Goal: Information Seeking & Learning: Learn about a topic

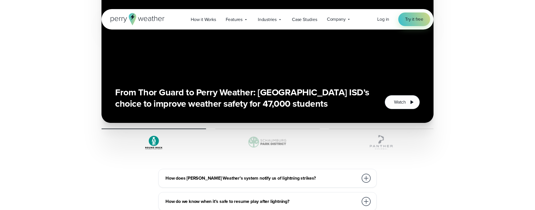
scroll to position [1949, 0]
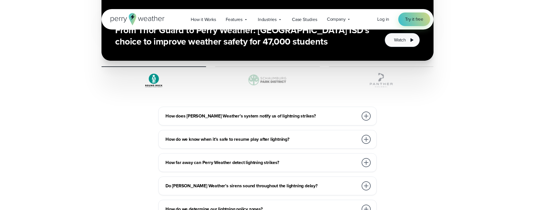
click at [270, 76] on img at bounding box center [267, 80] width 105 height 17
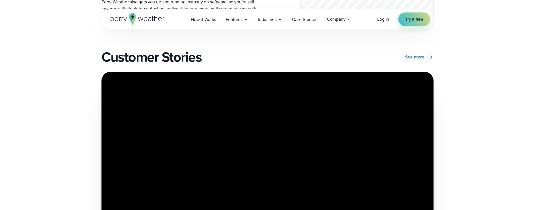
scroll to position [1800, 0]
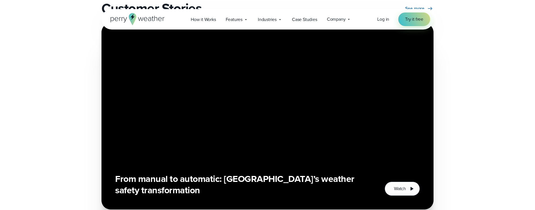
click at [285, 175] on h3 "From manual to automatic: Schaumburg Park District’s weather safety transformat…" at bounding box center [243, 184] width 256 height 23
click at [195, 181] on h3 "From manual to automatic: Schaumburg Park District’s weather safety transformat…" at bounding box center [243, 184] width 256 height 23
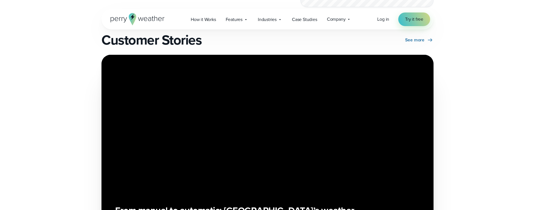
scroll to position [1706, 0]
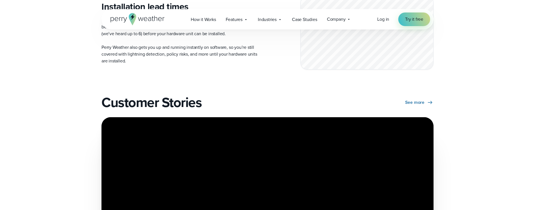
click at [171, 97] on h2 "Customer Stories" at bounding box center [182, 103] width 163 height 16
click at [412, 99] on span "See more" at bounding box center [414, 102] width 19 height 7
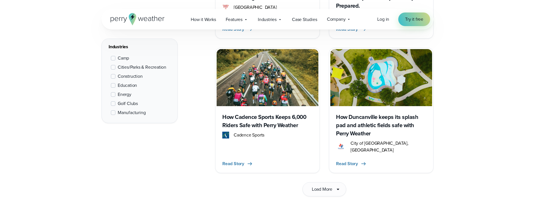
scroll to position [889, 0]
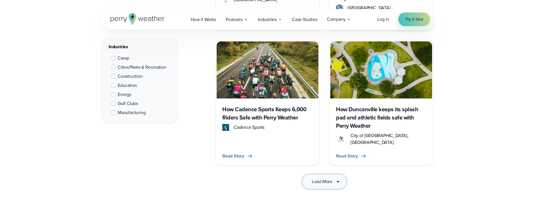
click at [315, 178] on span "Load More" at bounding box center [322, 181] width 20 height 7
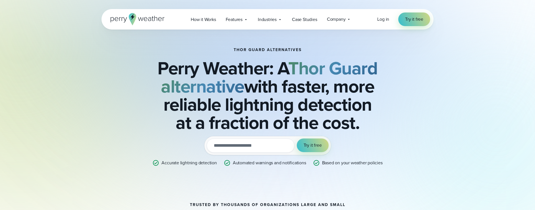
drag, startPoint x: 359, startPoint y: 126, endPoint x: 146, endPoint y: 63, distance: 222.1
click at [146, 63] on h2 "Perry Weather: A Thor Guard alternative with faster, more reliable lightning de…" at bounding box center [267, 95] width 275 height 73
copy h2 "Perry Weather: A Thor Guard alternative with faster, more reliable lightning de…"
click at [108, 123] on div "THOR GUARD ALTERNATIVES Perry Weather: A Thor Guard alternative with faster, mo…" at bounding box center [267, 107] width 332 height 155
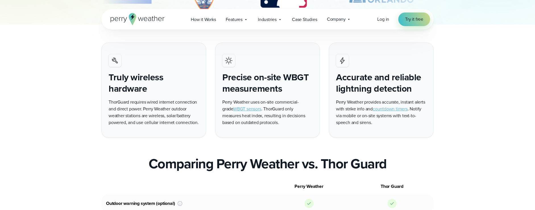
scroll to position [443, 0]
